Goal: Task Accomplishment & Management: Complete application form

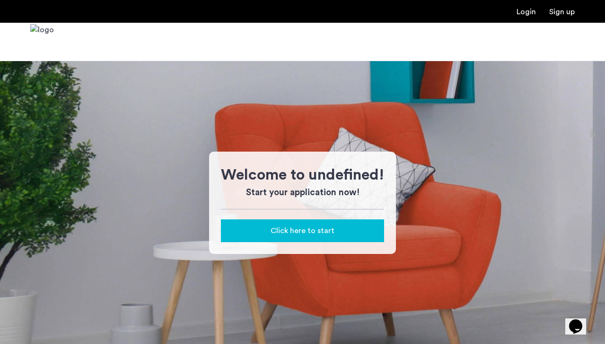
click at [524, 14] on link "Login" at bounding box center [526, 12] width 19 height 8
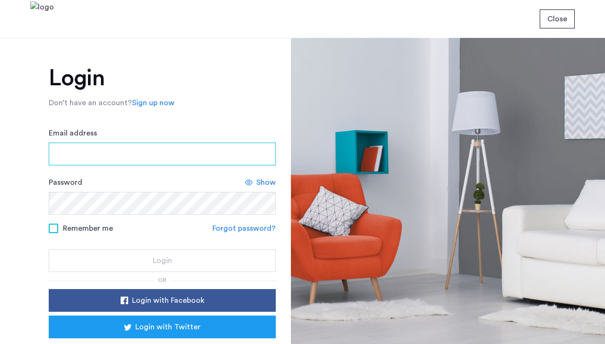
click at [143, 158] on input "Email address" at bounding box center [162, 153] width 227 height 23
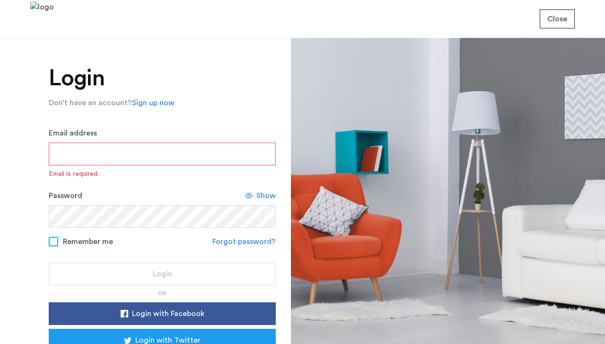
type input "**********"
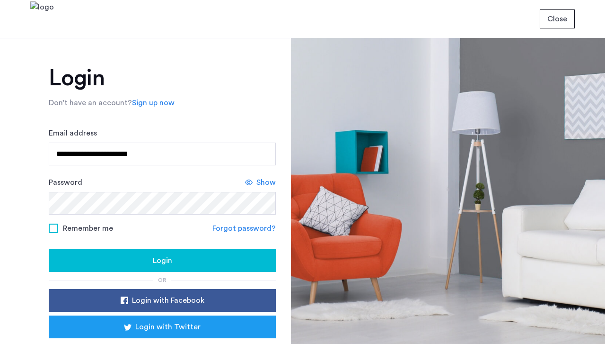
click at [162, 269] on button "Login" at bounding box center [162, 260] width 227 height 23
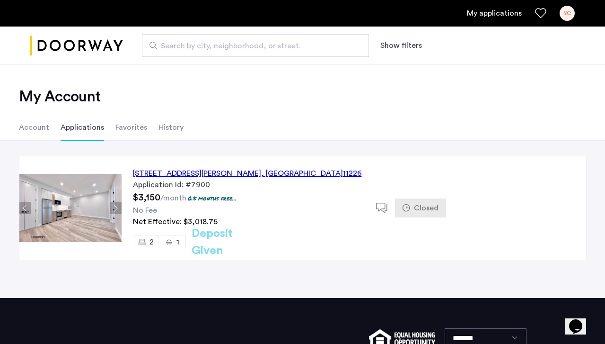
click at [238, 174] on div "2913 Snyder Avenue, Unit 4F, Brooklyn , NY 11226" at bounding box center [247, 173] width 229 height 11
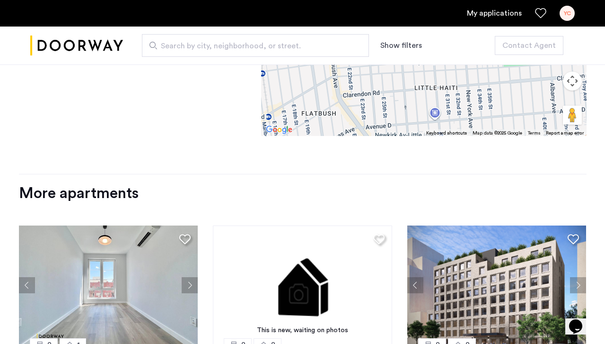
scroll to position [1224, 0]
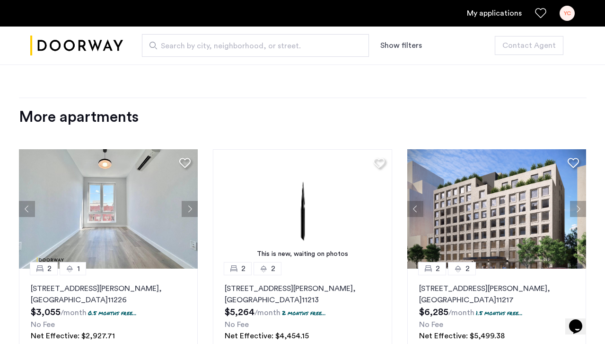
click at [192, 214] on button "Next apartment" at bounding box center [190, 209] width 16 height 16
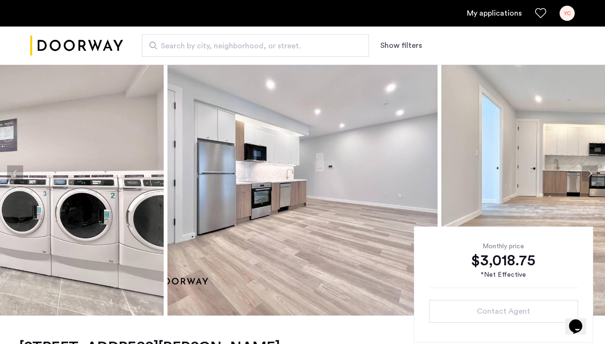
scroll to position [0, 0]
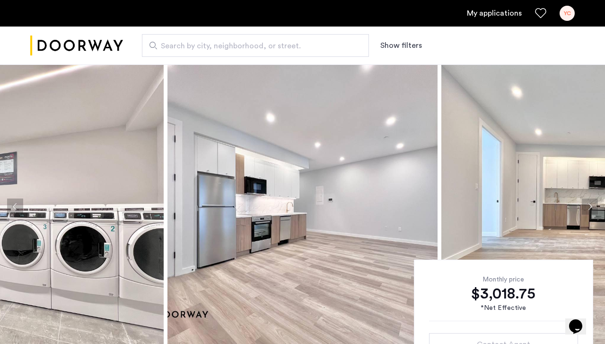
click at [568, 18] on div "YC" at bounding box center [567, 13] width 15 height 15
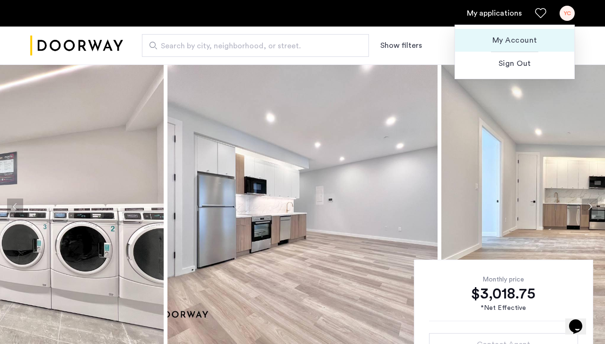
click at [512, 37] on span "My Account" at bounding box center [515, 40] width 104 height 11
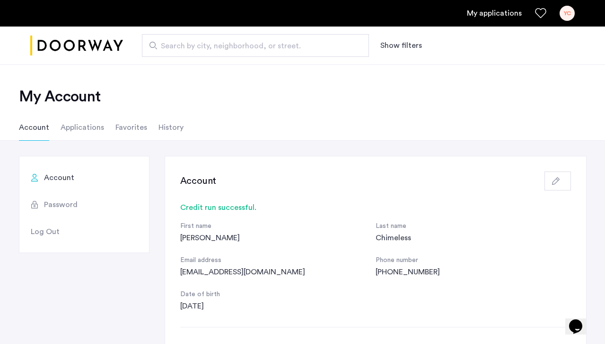
click at [488, 11] on link "My applications" at bounding box center [494, 13] width 55 height 11
